Goal: Task Accomplishment & Management: Use online tool/utility

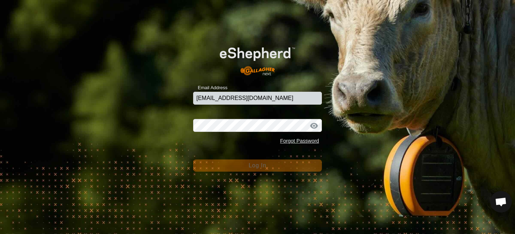
type input "[EMAIL_ADDRESS][DOMAIN_NAME]"
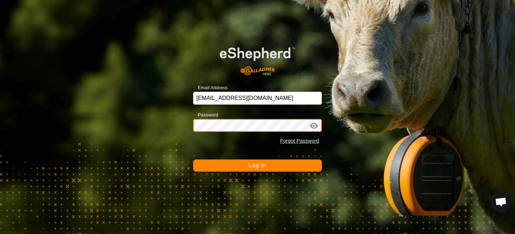
click at [193, 159] on button "Log In" at bounding box center [257, 165] width 129 height 12
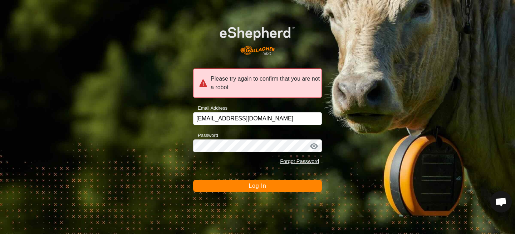
click at [243, 185] on button "Log In" at bounding box center [257, 186] width 129 height 12
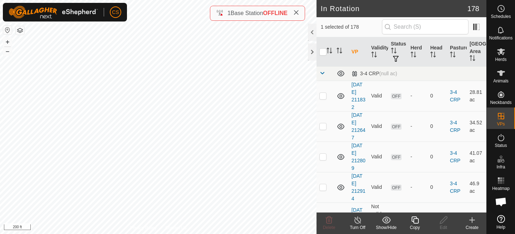
click at [415, 218] on icon at bounding box center [415, 219] width 7 height 7
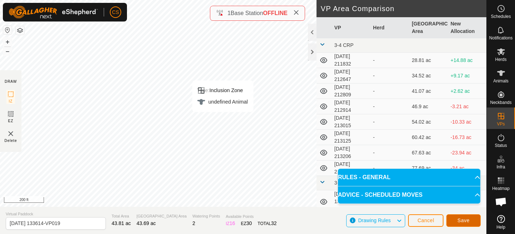
click at [457, 220] on button "Save" at bounding box center [464, 220] width 34 height 13
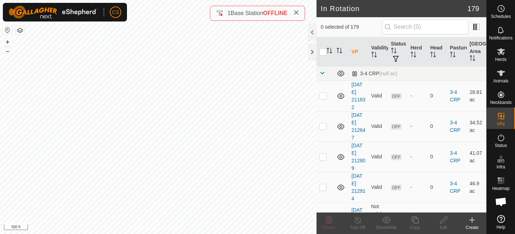
checkbox input "true"
click at [414, 221] on icon at bounding box center [415, 219] width 9 height 9
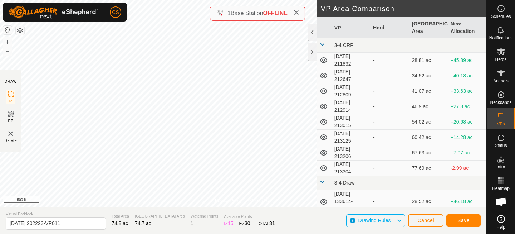
click at [322, 136] on div "Privacy Policy Contact Us Type: Inclusion Zone undefined Animal + – ⇧ i 500 ft …" at bounding box center [243, 117] width 487 height 234
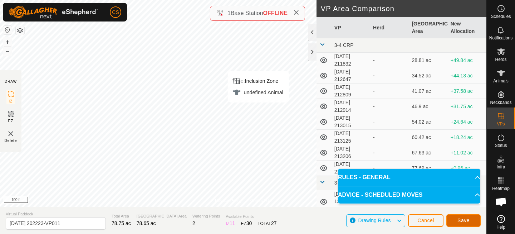
click at [457, 219] on button "Save" at bounding box center [464, 220] width 34 height 13
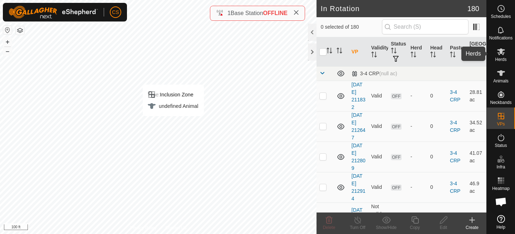
click at [505, 51] on icon at bounding box center [501, 51] width 9 height 9
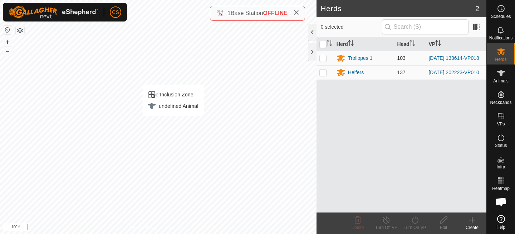
click at [323, 56] on p-checkbox at bounding box center [323, 58] width 7 height 6
checkbox input "true"
click at [412, 222] on icon at bounding box center [415, 219] width 9 height 9
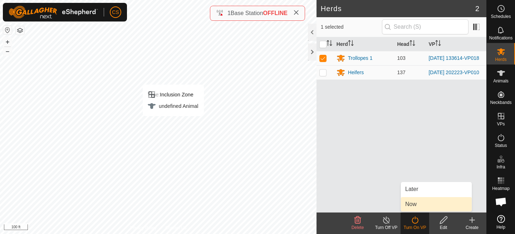
click at [409, 203] on link "Now" at bounding box center [436, 204] width 71 height 14
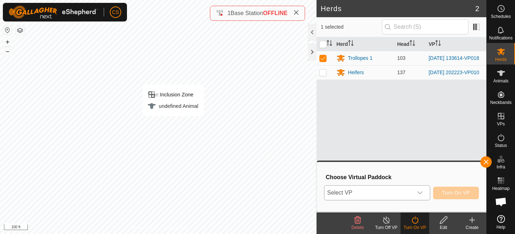
click at [392, 192] on span "Select VP" at bounding box center [369, 192] width 88 height 14
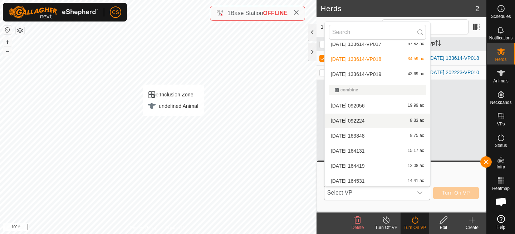
scroll to position [393, 0]
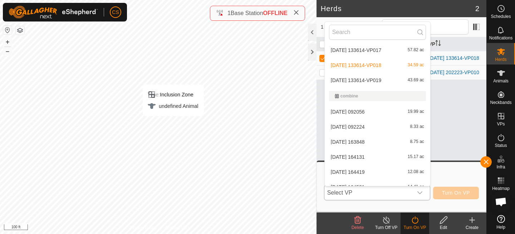
click at [365, 79] on li "[DATE] 133614-VP019 43.69 ac" at bounding box center [378, 80] width 106 height 14
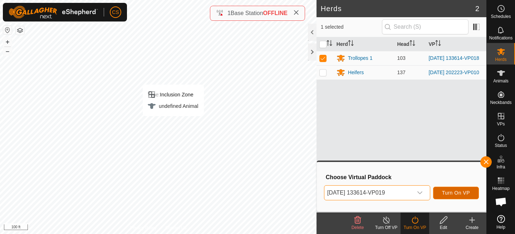
click at [447, 190] on span "Turn On VP" at bounding box center [456, 193] width 28 height 6
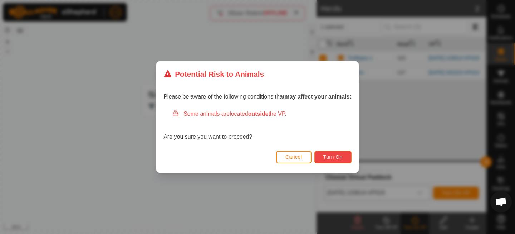
click at [338, 156] on span "Turn On" at bounding box center [333, 157] width 19 height 6
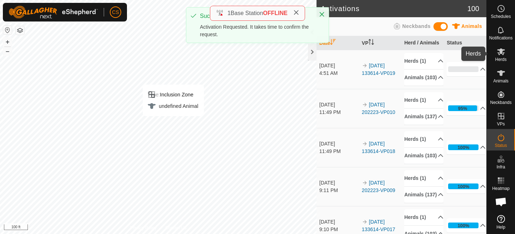
click at [498, 56] on es-mob-svg-icon at bounding box center [501, 51] width 13 height 11
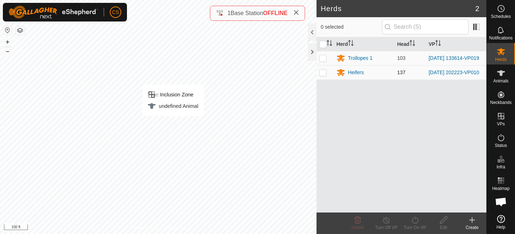
click at [323, 75] on p-checkbox at bounding box center [323, 72] width 7 height 6
checkbox input "true"
click at [413, 219] on icon at bounding box center [415, 219] width 9 height 9
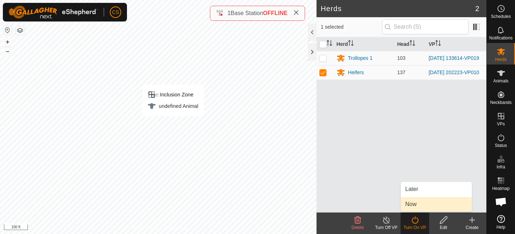
click at [407, 207] on link "Now" at bounding box center [436, 204] width 71 height 14
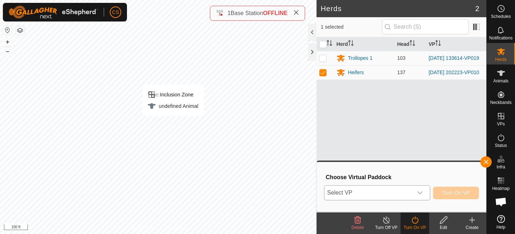
click at [393, 194] on span "Select VP" at bounding box center [369, 192] width 88 height 14
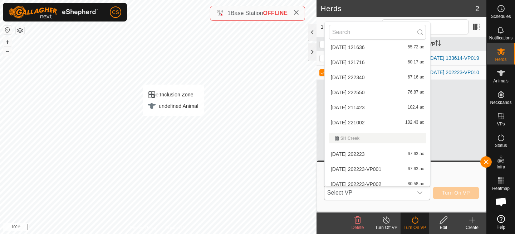
scroll to position [2727, 0]
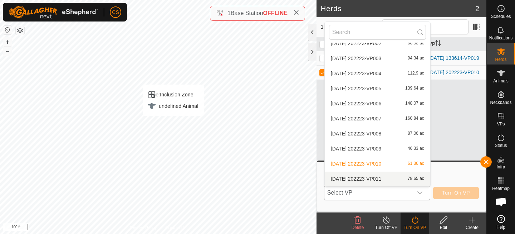
click at [364, 178] on li "[DATE] 202223-VP011 78.65 ac" at bounding box center [378, 178] width 106 height 14
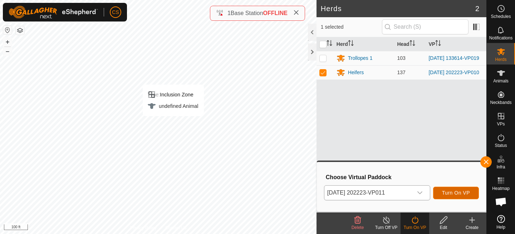
click at [467, 197] on button "Turn On VP" at bounding box center [456, 192] width 46 height 13
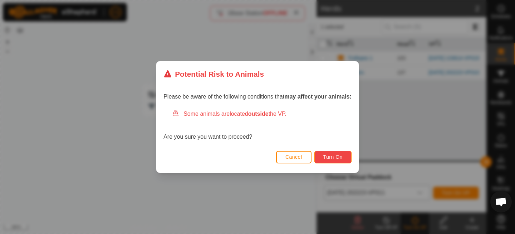
click at [338, 155] on span "Turn On" at bounding box center [333, 157] width 19 height 6
